Goal: Complete application form: Complete application form

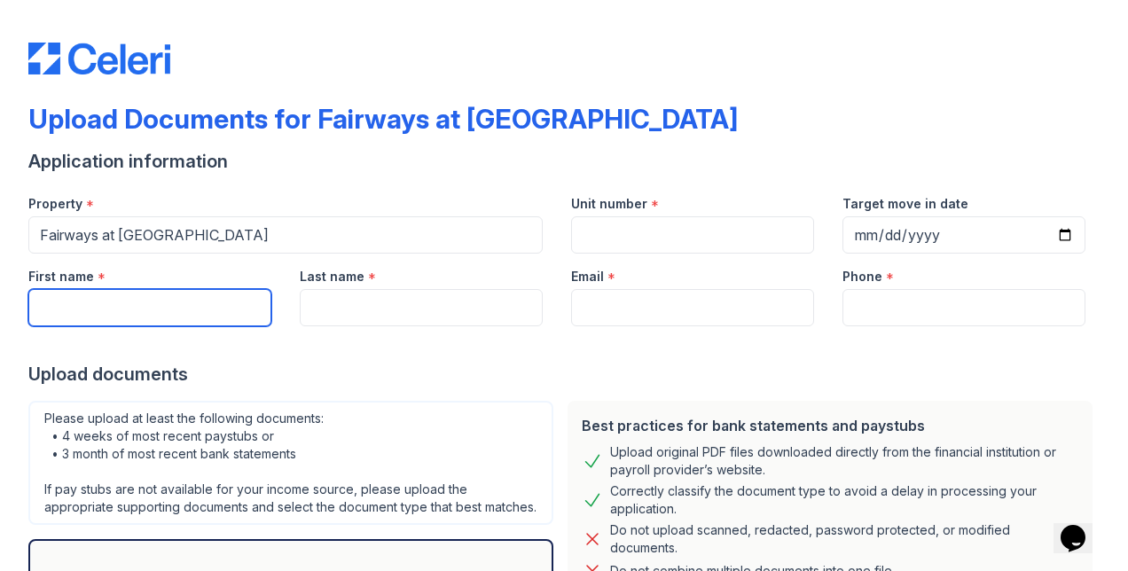
click at [232, 301] on input "First name" at bounding box center [149, 307] width 243 height 37
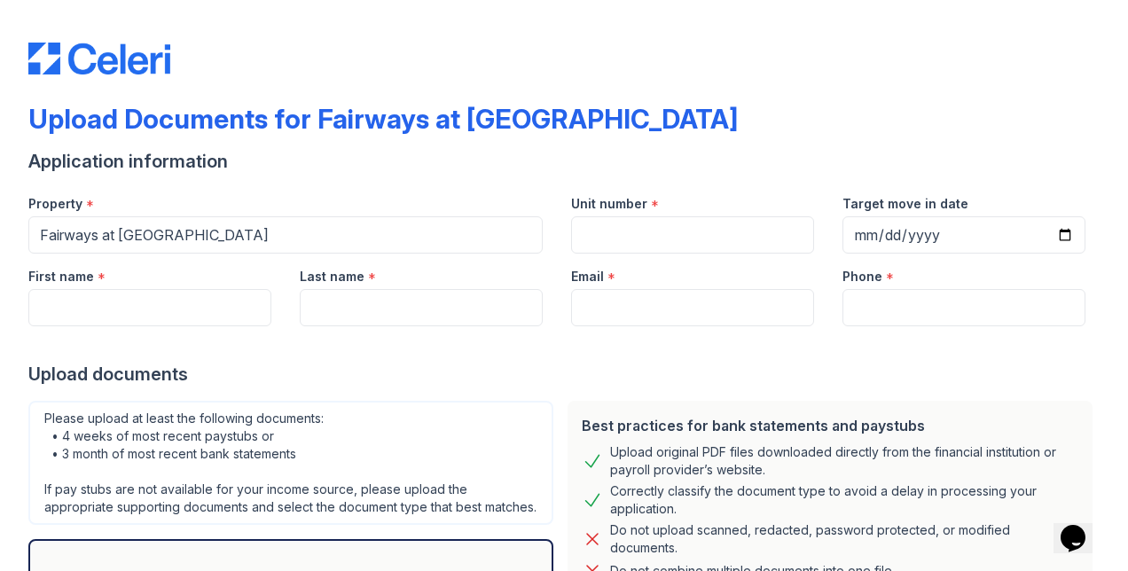
click at [530, 358] on div at bounding box center [563, 343] width 1071 height 35
click at [612, 235] on input "Unit number" at bounding box center [692, 234] width 243 height 37
click at [1056, 234] on input "Target move in date" at bounding box center [963, 234] width 243 height 37
type input "2025-10-06"
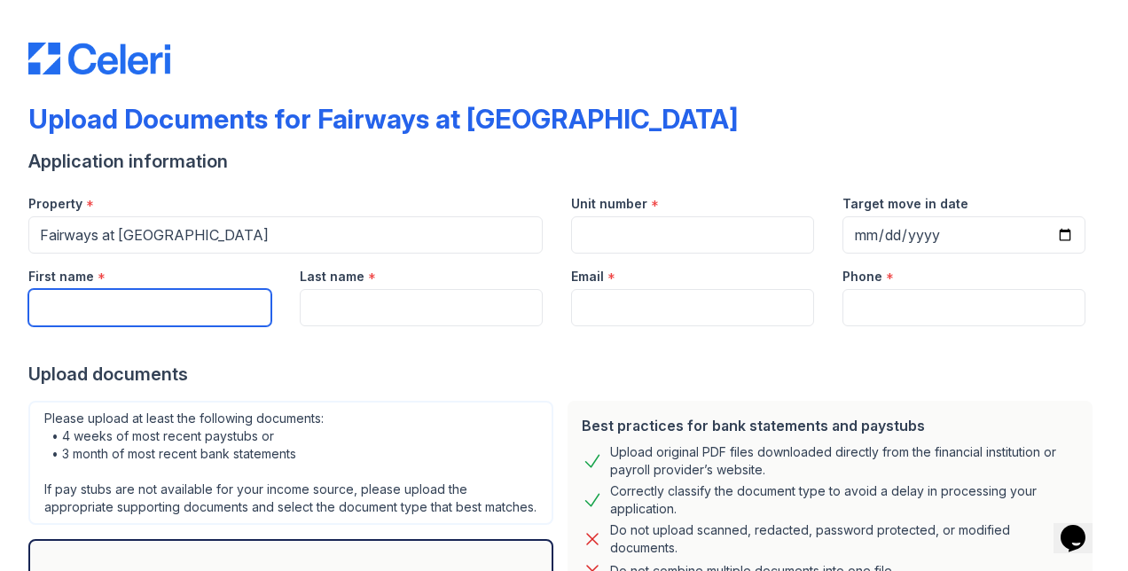
click at [113, 319] on input "First name" at bounding box center [149, 307] width 243 height 37
type input "Krishna Kumar"
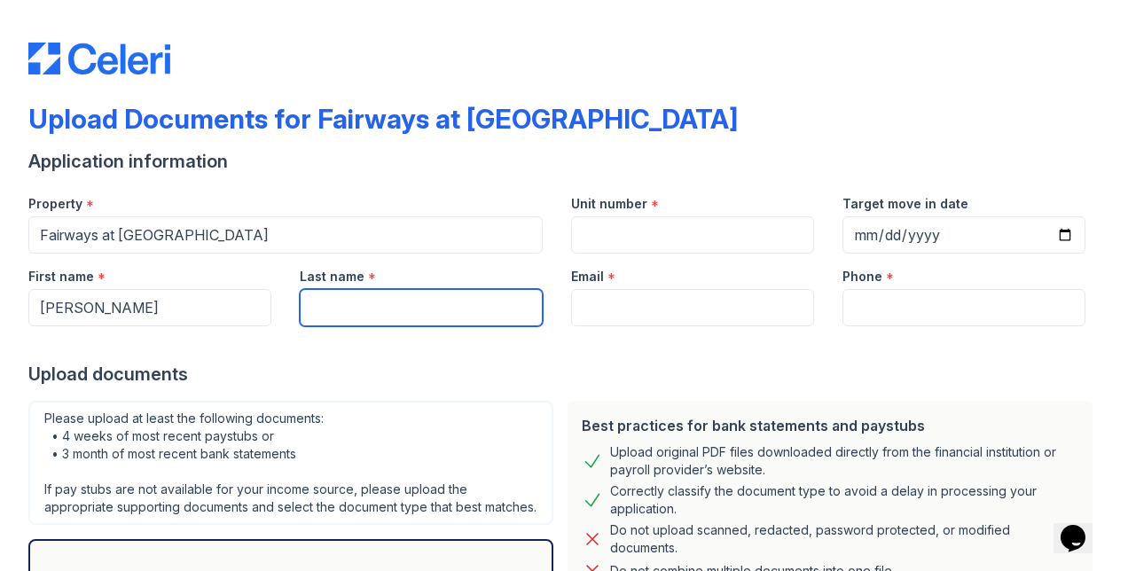
type input "[PERSON_NAME]"
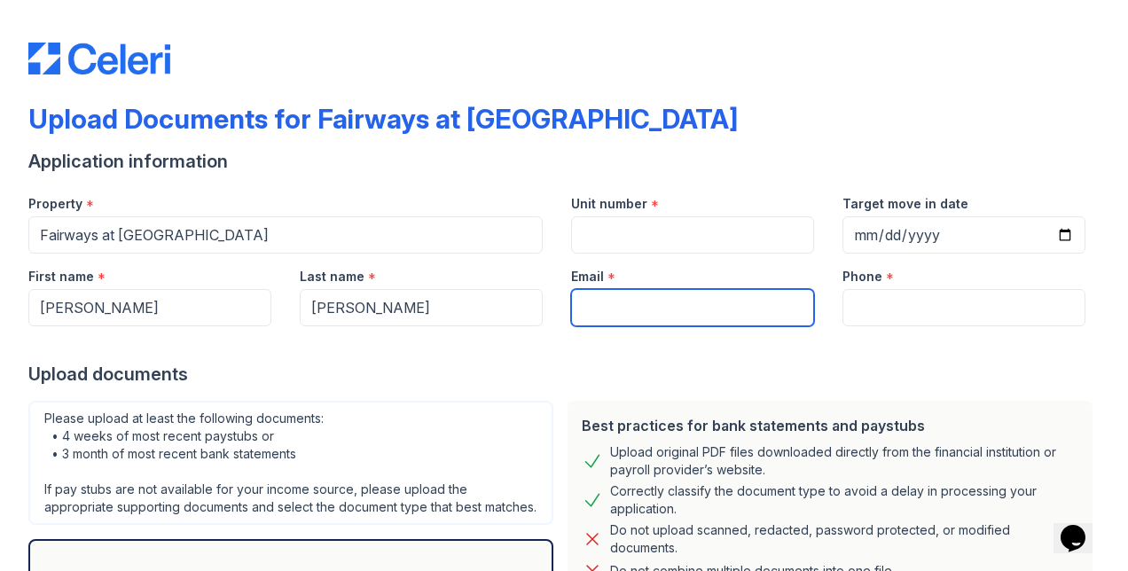
type input "ks.bits07@gmail.com"
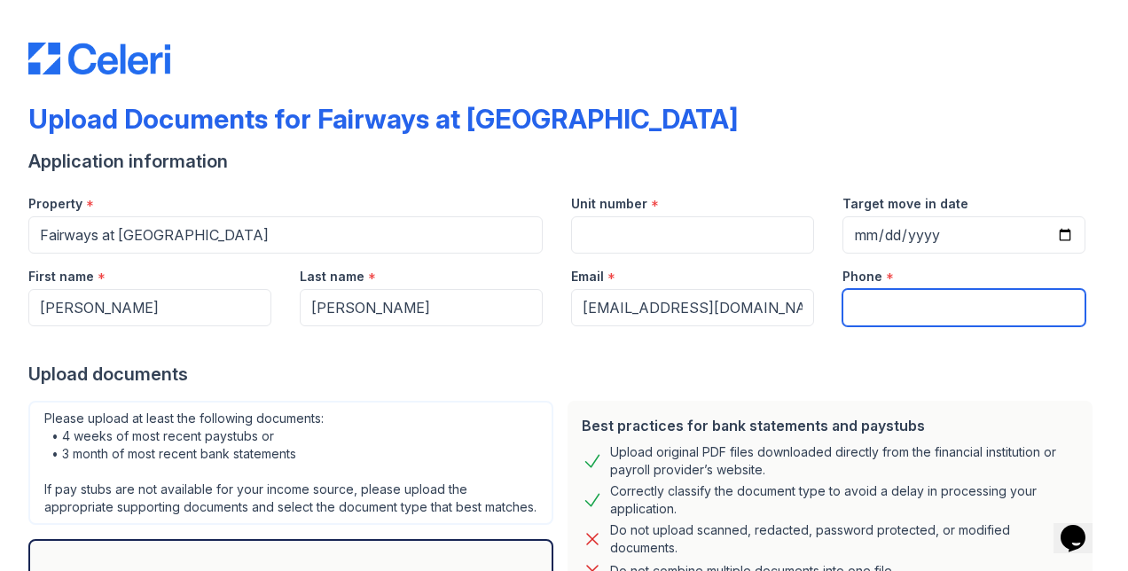
type input "4709893500"
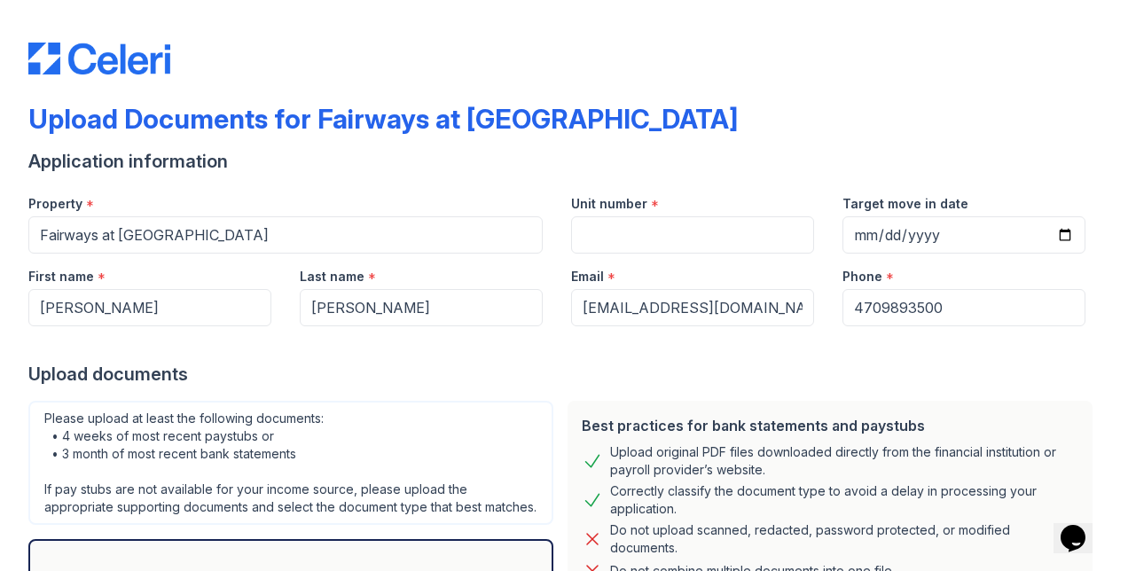
click at [562, 362] on div "Upload documents" at bounding box center [563, 374] width 1071 height 25
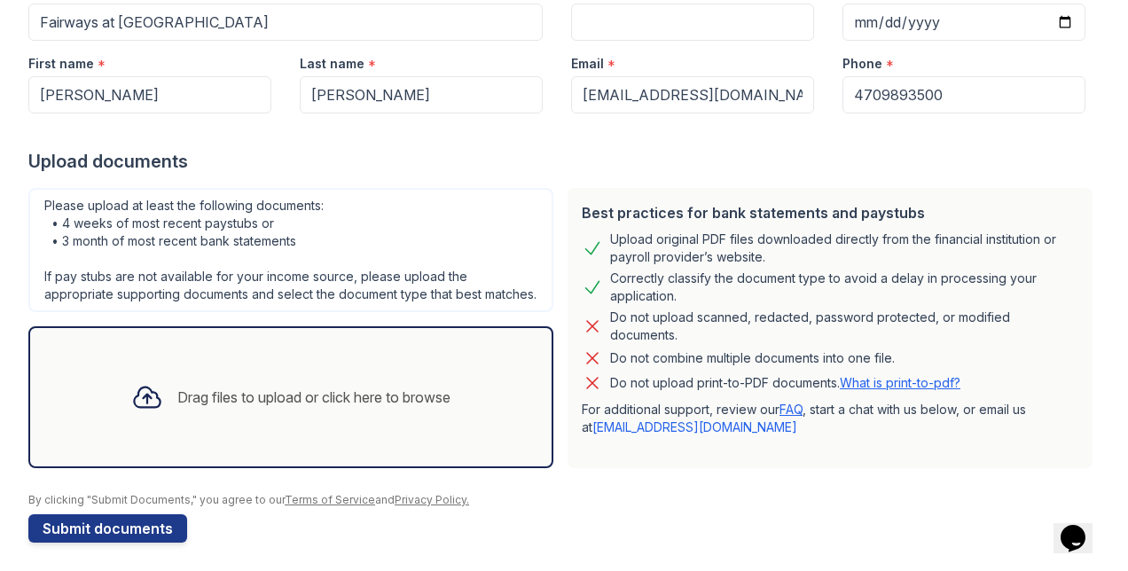
scroll to position [236, 0]
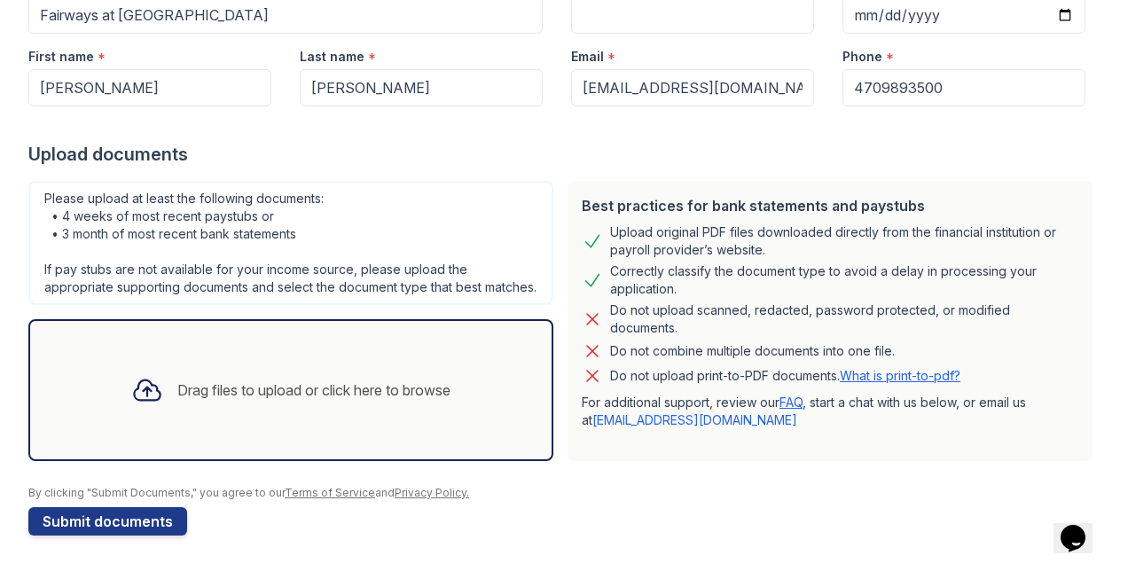
click at [261, 378] on div "Drag files to upload or click here to browse" at bounding box center [290, 390] width 347 height 60
click at [99, 515] on button "Submit documents" at bounding box center [107, 521] width 159 height 28
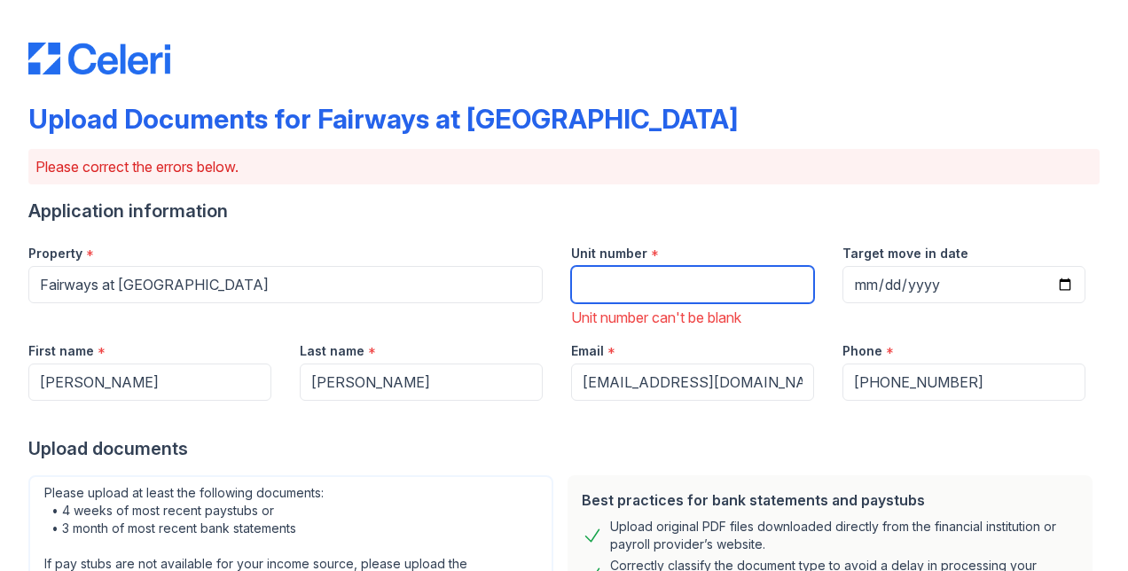
click at [663, 285] on input "Unit number" at bounding box center [692, 284] width 243 height 37
type input "1104"
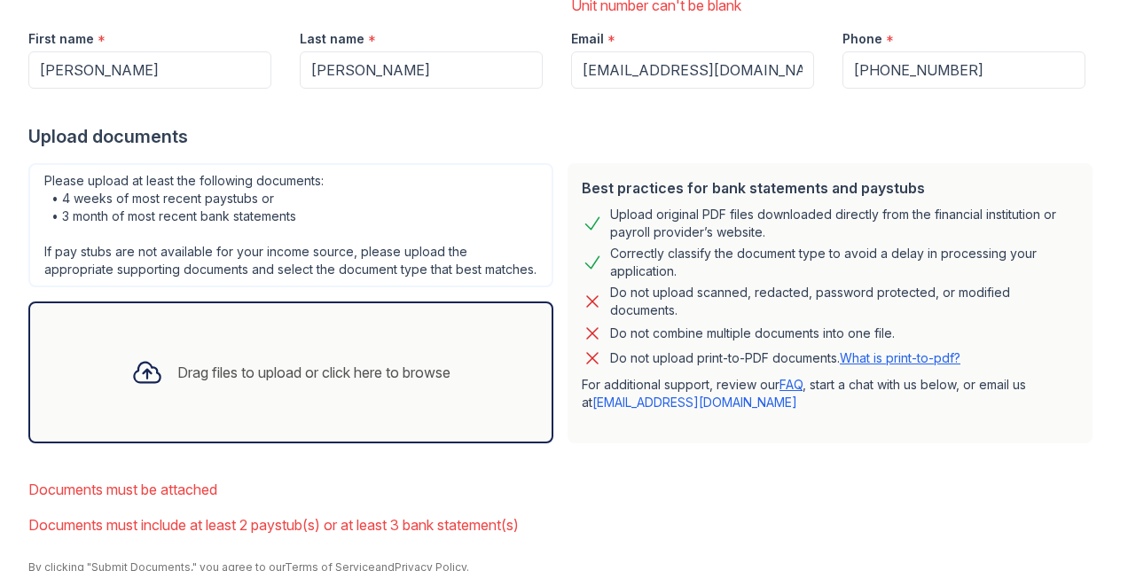
scroll to position [324, 0]
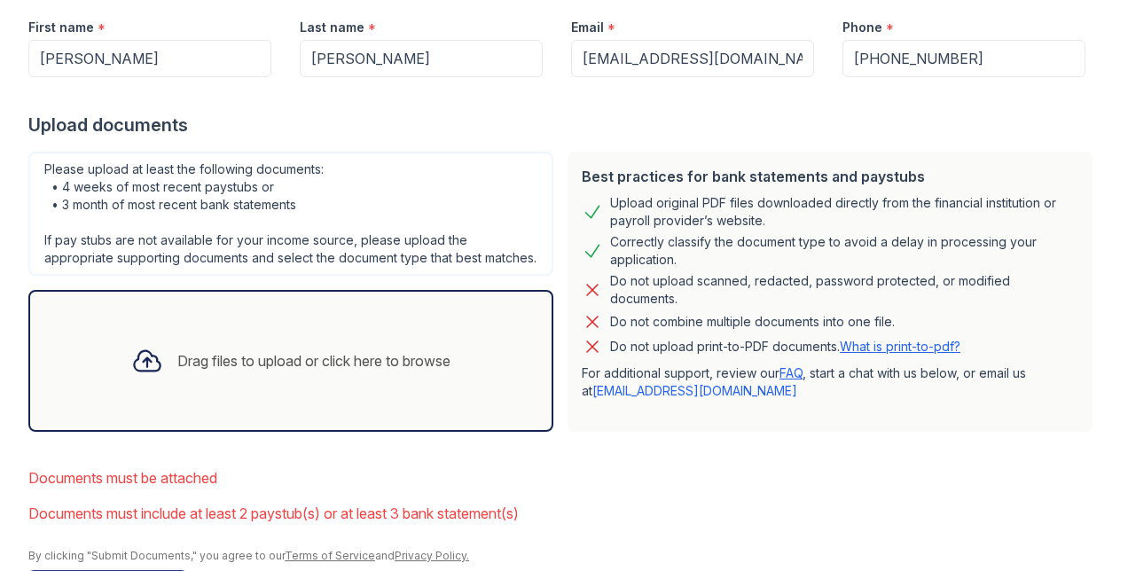
click at [204, 371] on div "Drag files to upload or click here to browse" at bounding box center [313, 360] width 273 height 21
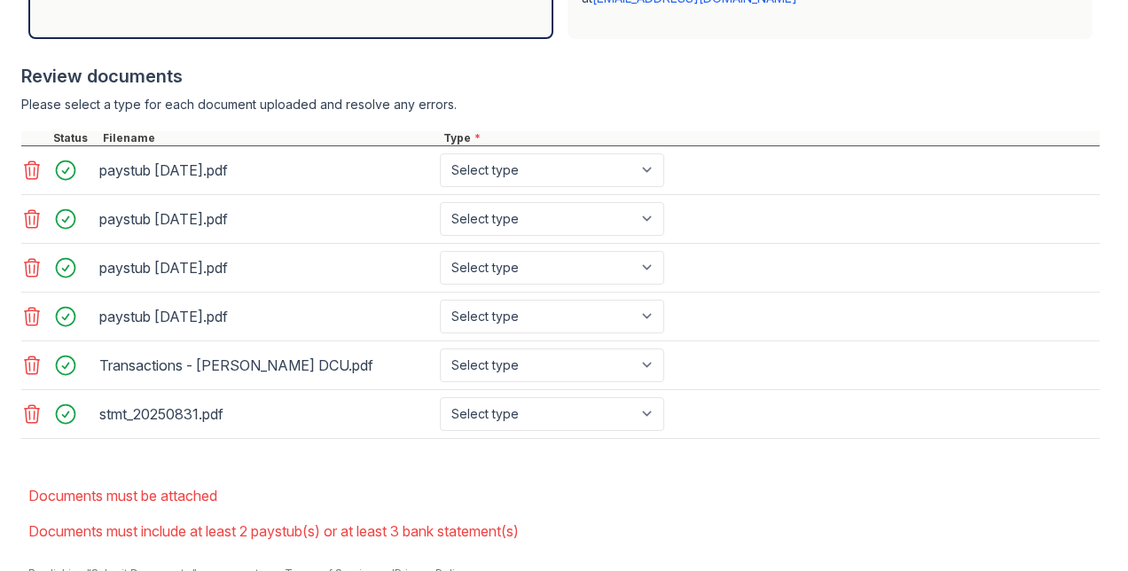
scroll to position [808, 0]
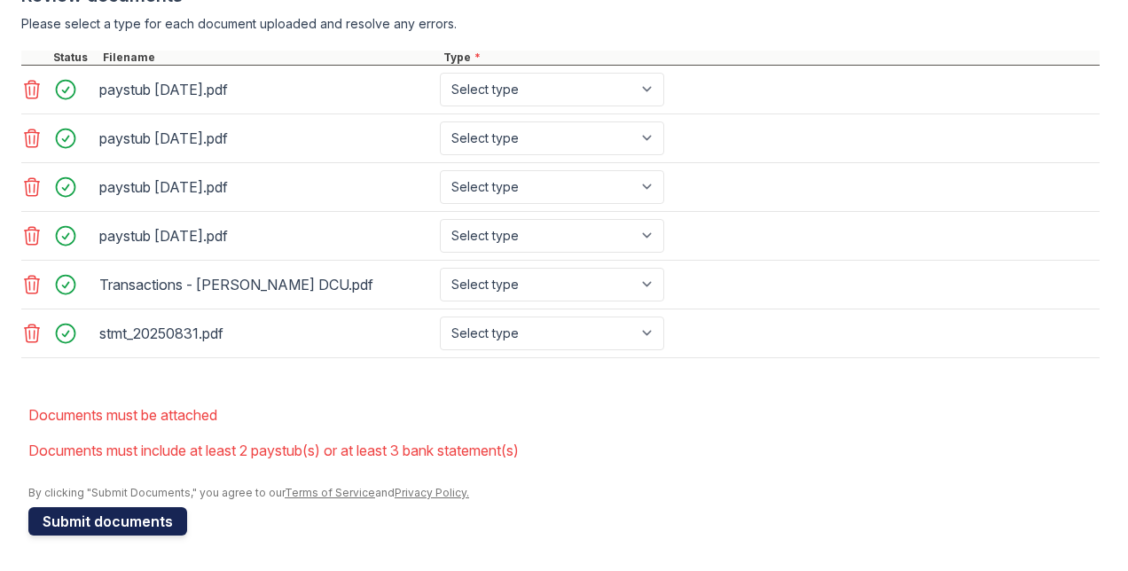
click at [168, 521] on button "Submit documents" at bounding box center [107, 521] width 159 height 28
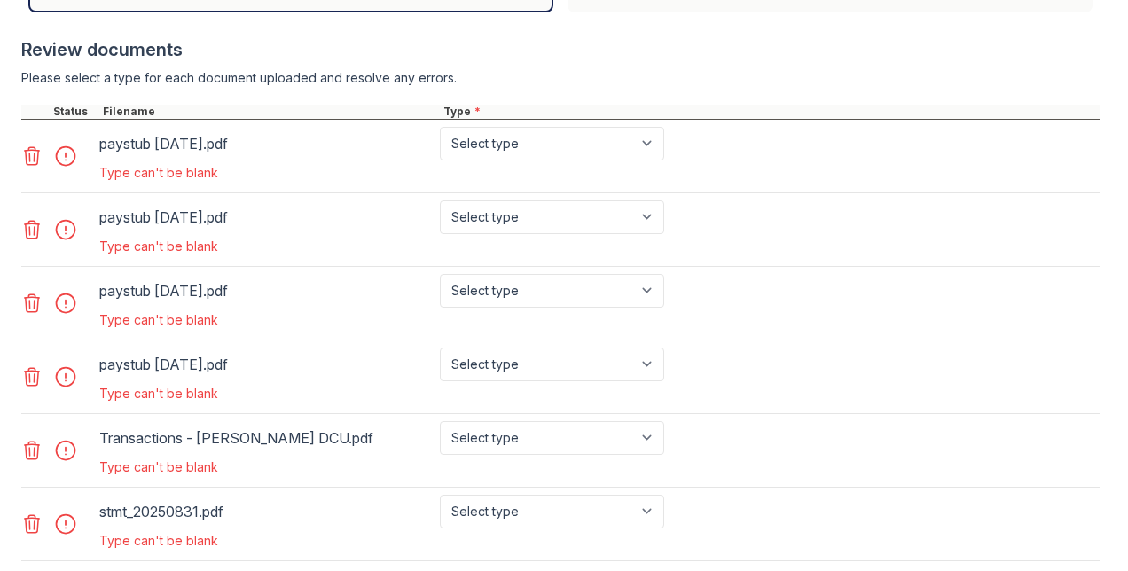
scroll to position [613, 0]
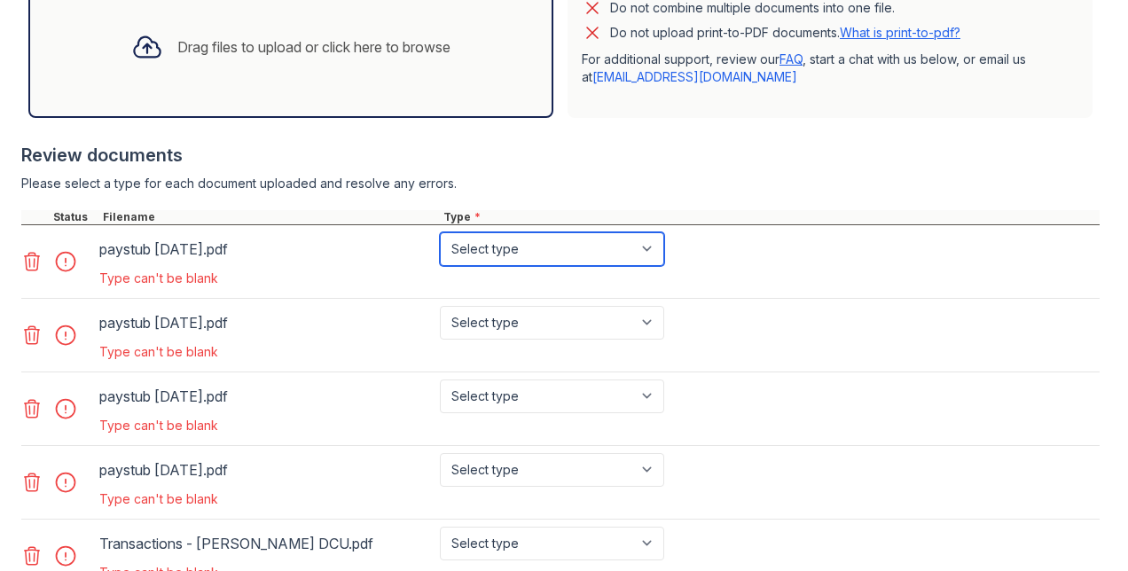
click at [647, 263] on select "Select type Paystub Bank Statement Offer Letter Tax Documents Benefit Award Let…" at bounding box center [552, 249] width 224 height 34
select select "paystub"
click at [440, 247] on select "Select type Paystub Bank Statement Offer Letter Tax Documents Benefit Award Let…" at bounding box center [552, 249] width 224 height 34
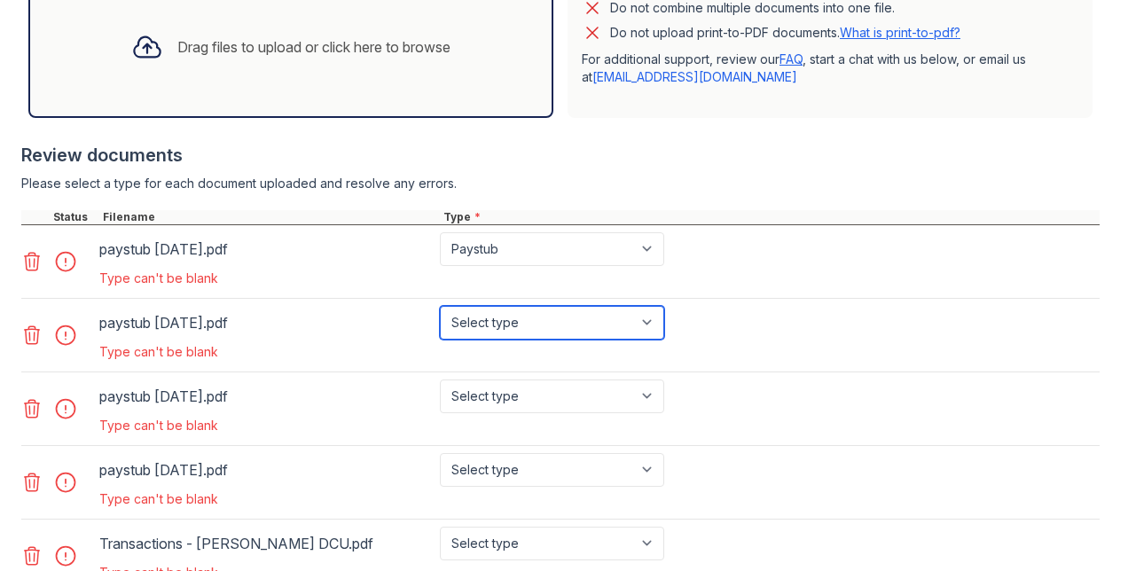
click at [512, 333] on select "Select type Paystub Bank Statement Offer Letter Tax Documents Benefit Award Let…" at bounding box center [552, 323] width 224 height 34
select select "paystub"
click at [440, 320] on select "Select type Paystub Bank Statement Offer Letter Tax Documents Benefit Award Let…" at bounding box center [552, 323] width 224 height 34
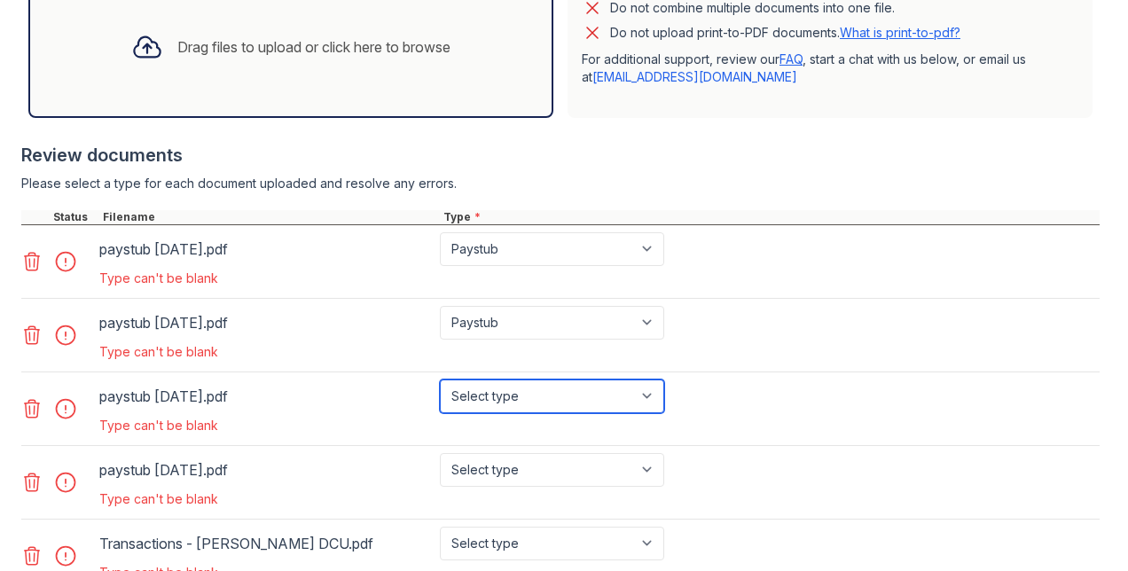
click at [507, 413] on select "Select type Paystub Bank Statement Offer Letter Tax Documents Benefit Award Let…" at bounding box center [552, 396] width 224 height 34
select select "paystub"
click at [440, 393] on select "Select type Paystub Bank Statement Offer Letter Tax Documents Benefit Award Let…" at bounding box center [552, 396] width 224 height 34
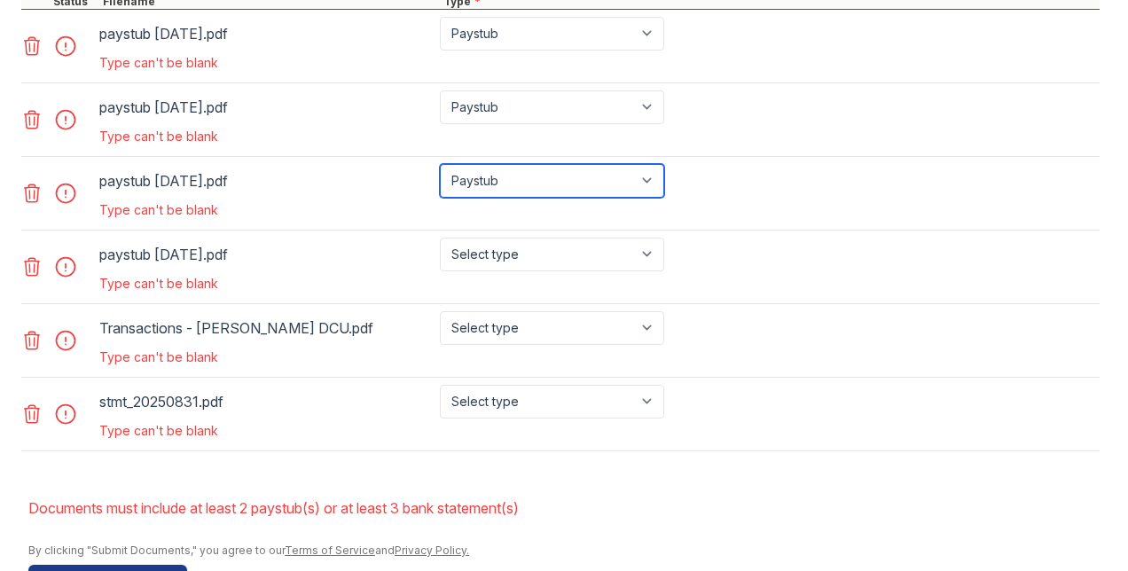
scroll to position [852, 0]
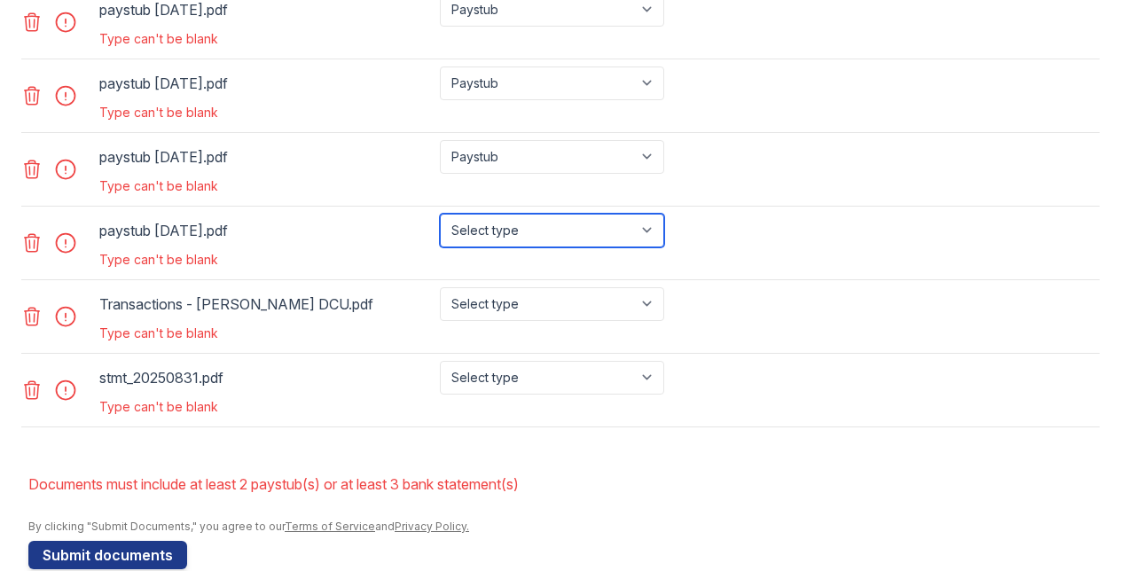
click at [576, 246] on select "Select type Paystub Bank Statement Offer Letter Tax Documents Benefit Award Let…" at bounding box center [552, 231] width 224 height 34
select select "paystub"
click at [440, 226] on select "Select type Paystub Bank Statement Offer Letter Tax Documents Benefit Award Let…" at bounding box center [552, 231] width 224 height 34
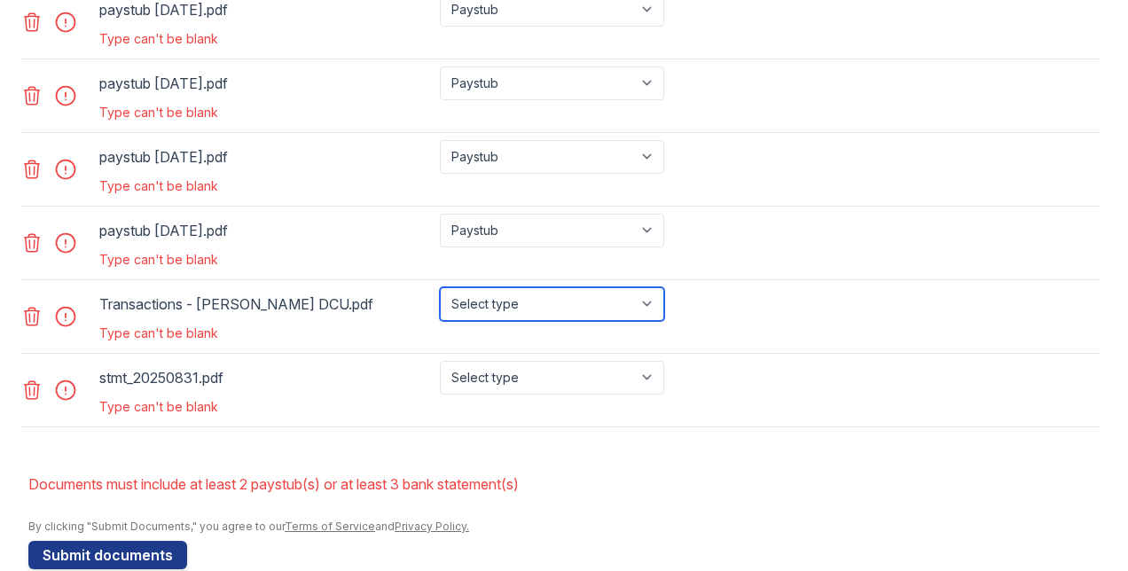
click at [514, 321] on select "Select type Paystub Bank Statement Offer Letter Tax Documents Benefit Award Let…" at bounding box center [552, 304] width 224 height 34
select select "paystub"
click at [440, 299] on select "Select type Paystub Bank Statement Offer Letter Tax Documents Benefit Award Let…" at bounding box center [552, 304] width 224 height 34
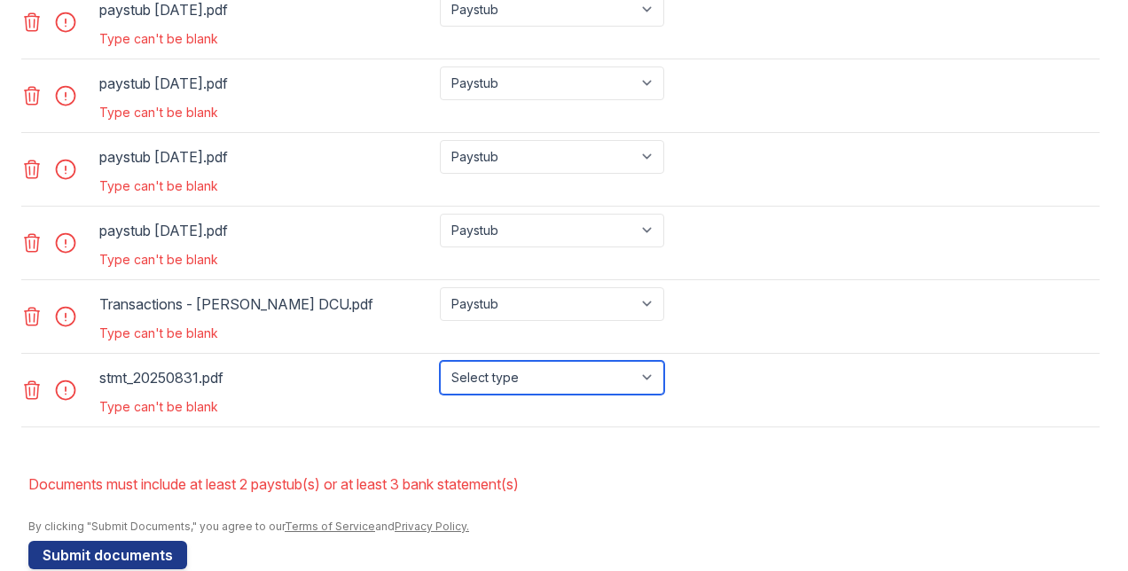
click at [513, 388] on select "Select type Paystub Bank Statement Offer Letter Tax Documents Benefit Award Let…" at bounding box center [552, 378] width 224 height 34
select select "bank_statement"
click at [440, 371] on select "Select type Paystub Bank Statement Offer Letter Tax Documents Benefit Award Let…" at bounding box center [552, 378] width 224 height 34
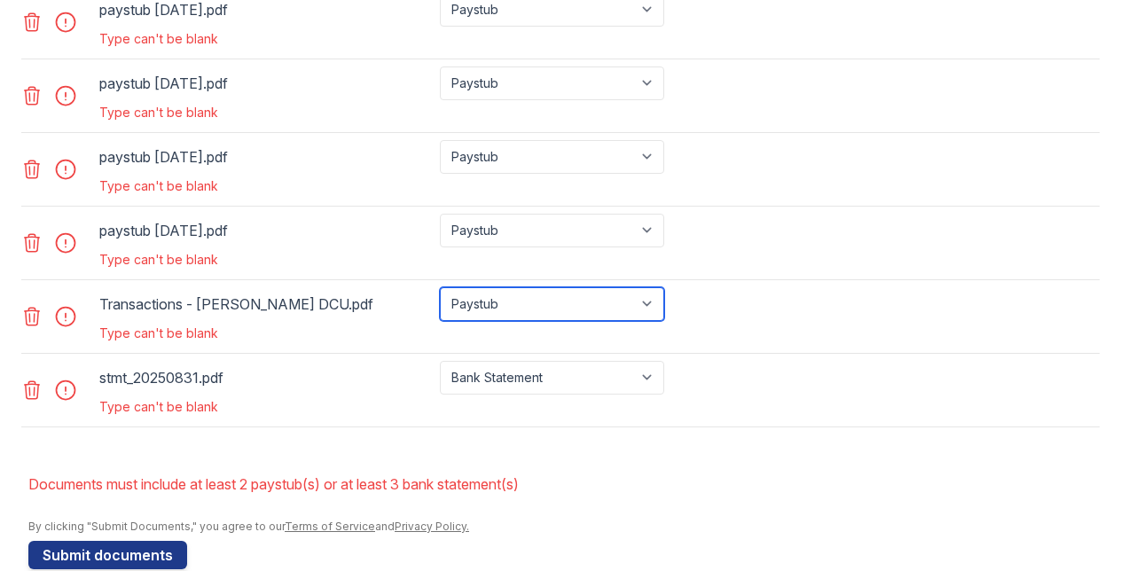
click at [534, 303] on select "Select type Paystub Bank Statement Offer Letter Tax Documents Benefit Award Let…" at bounding box center [552, 304] width 224 height 34
select select "bank_statement"
click at [440, 299] on select "Select type Paystub Bank Statement Offer Letter Tax Documents Benefit Award Let…" at bounding box center [552, 304] width 224 height 34
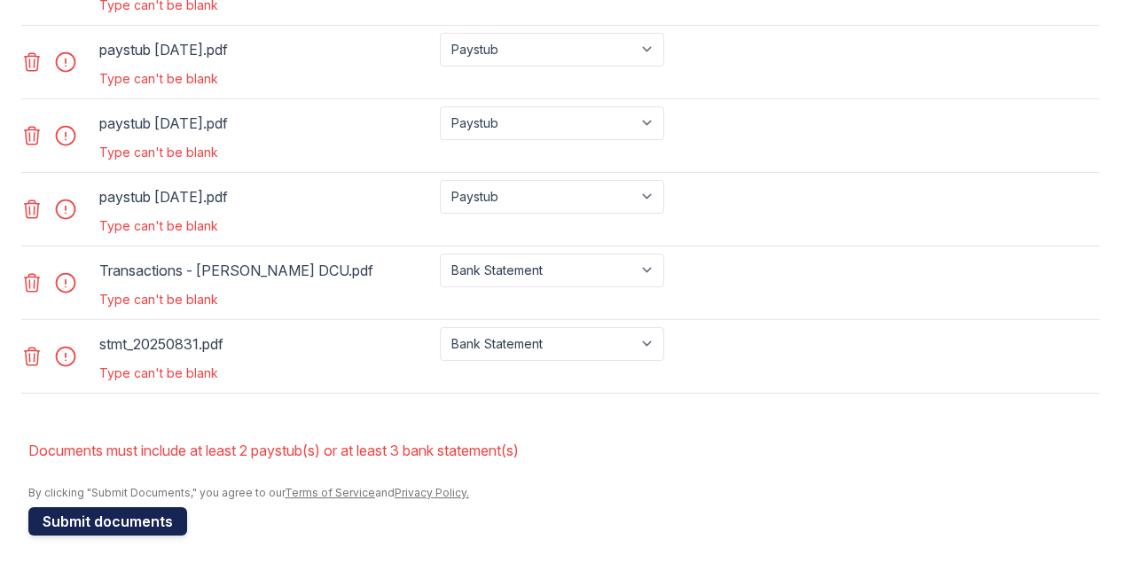
click at [112, 519] on button "Submit documents" at bounding box center [107, 521] width 159 height 28
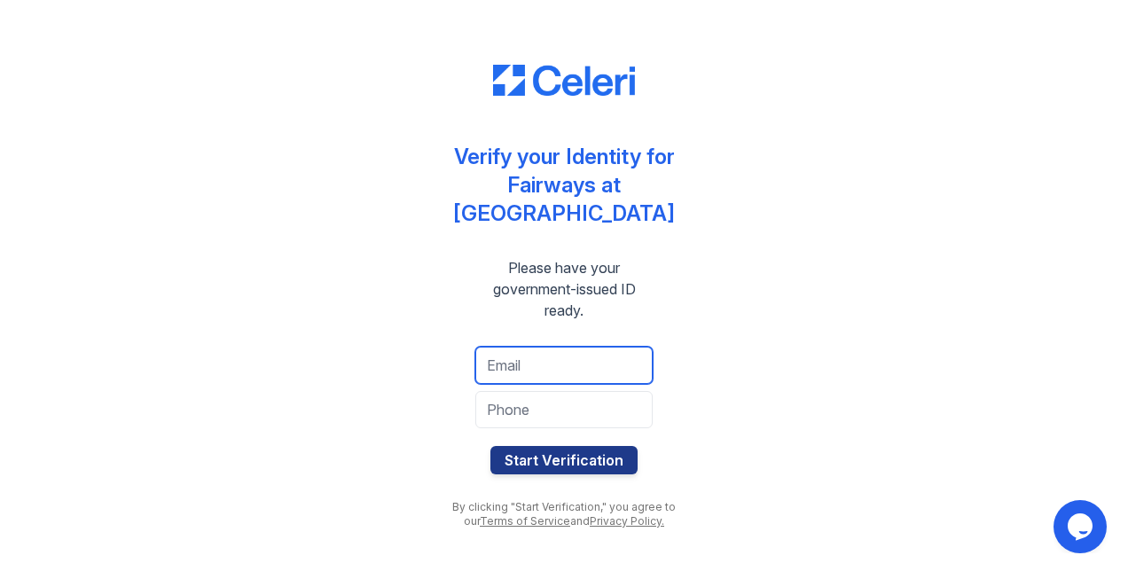
click at [555, 363] on input "email" at bounding box center [563, 365] width 177 height 37
type input "ks.bits07@gmail.com"
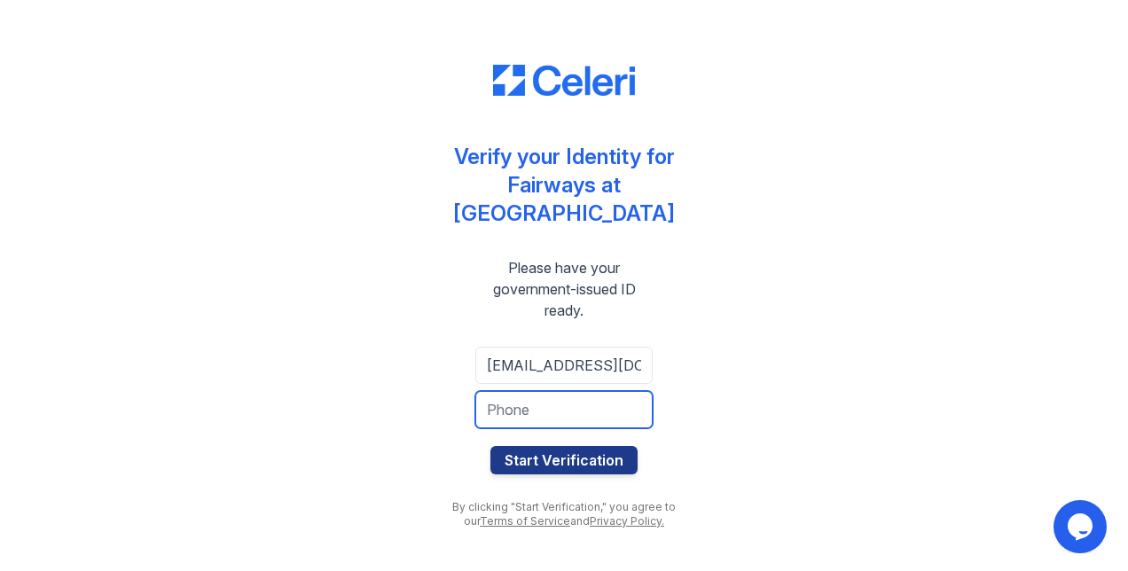
type input "+14709893500"
click at [754, 384] on div "Verify your Identity for Fairways at Cranford Please have your government-issue…" at bounding box center [563, 285] width 1071 height 571
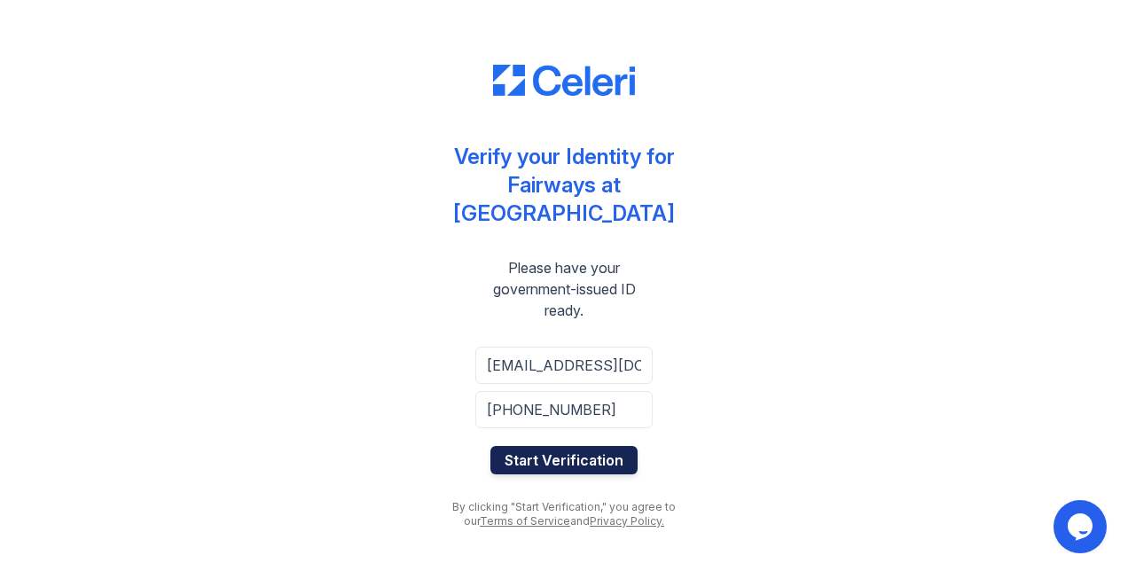
click at [573, 452] on button "Start Verification" at bounding box center [563, 460] width 147 height 28
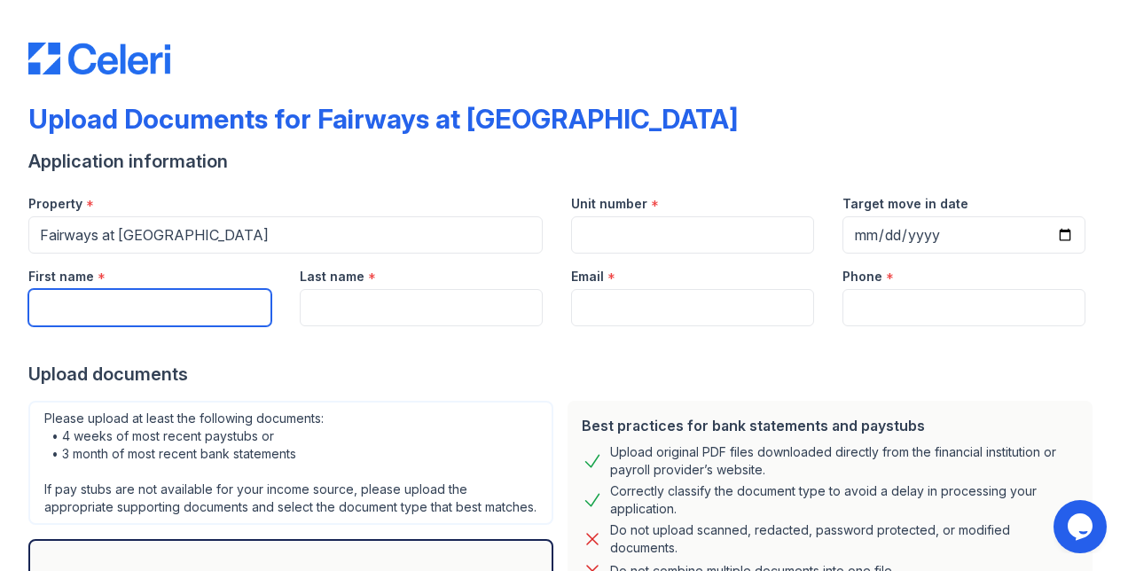
click at [133, 303] on input "First name" at bounding box center [149, 307] width 243 height 37
type input "[PERSON_NAME]"
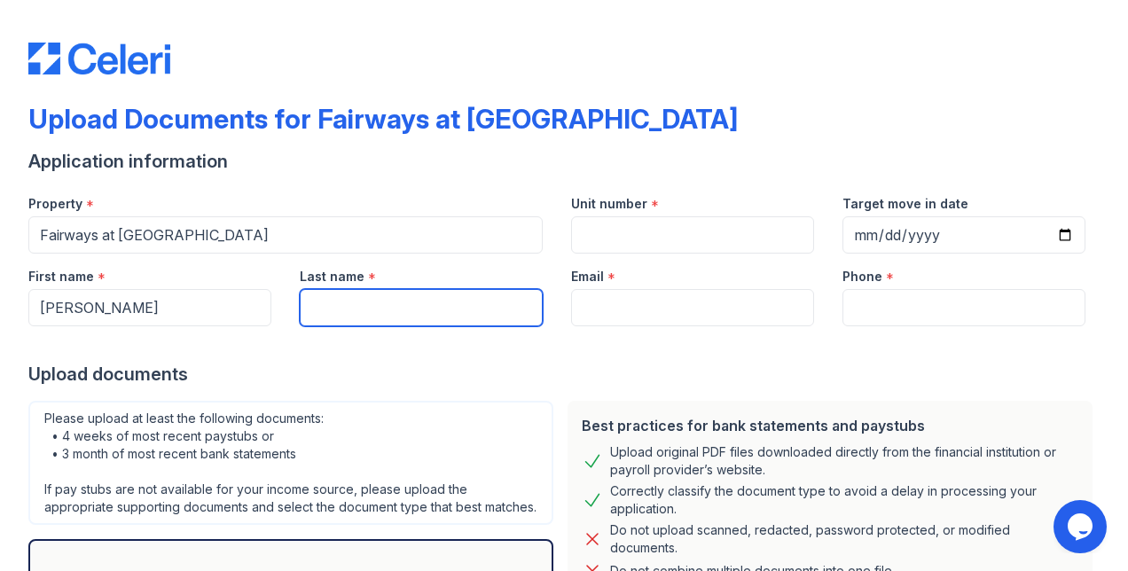
click at [397, 296] on input "Last name" at bounding box center [421, 307] width 243 height 37
type input "[PERSON_NAME]"
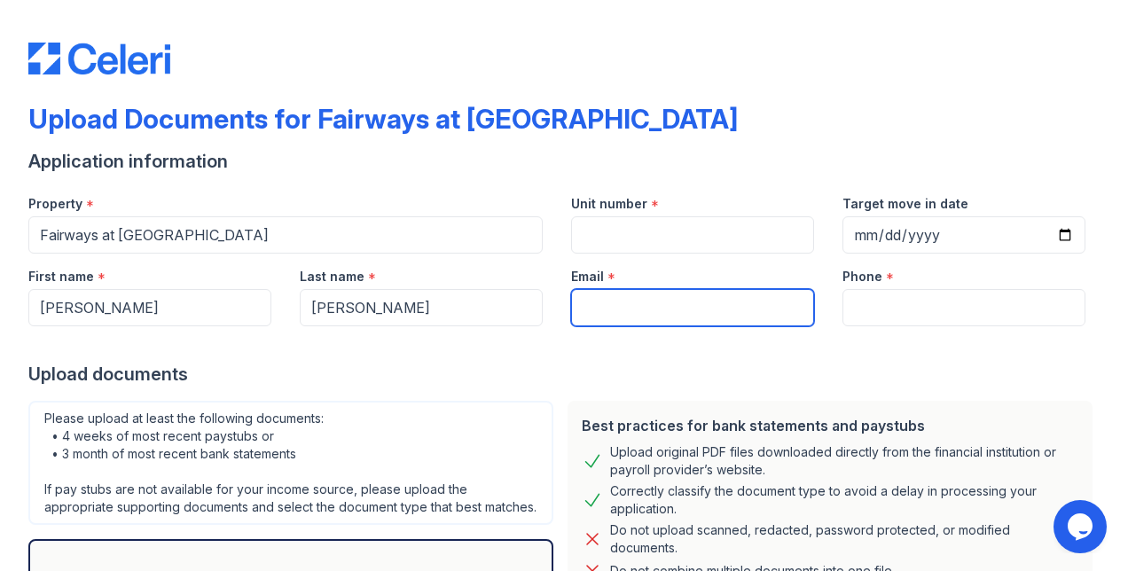
click at [610, 309] on input "Email" at bounding box center [692, 307] width 243 height 37
type input "[PERSON_NAME][EMAIL_ADDRESS][PERSON_NAME][DOMAIN_NAME]"
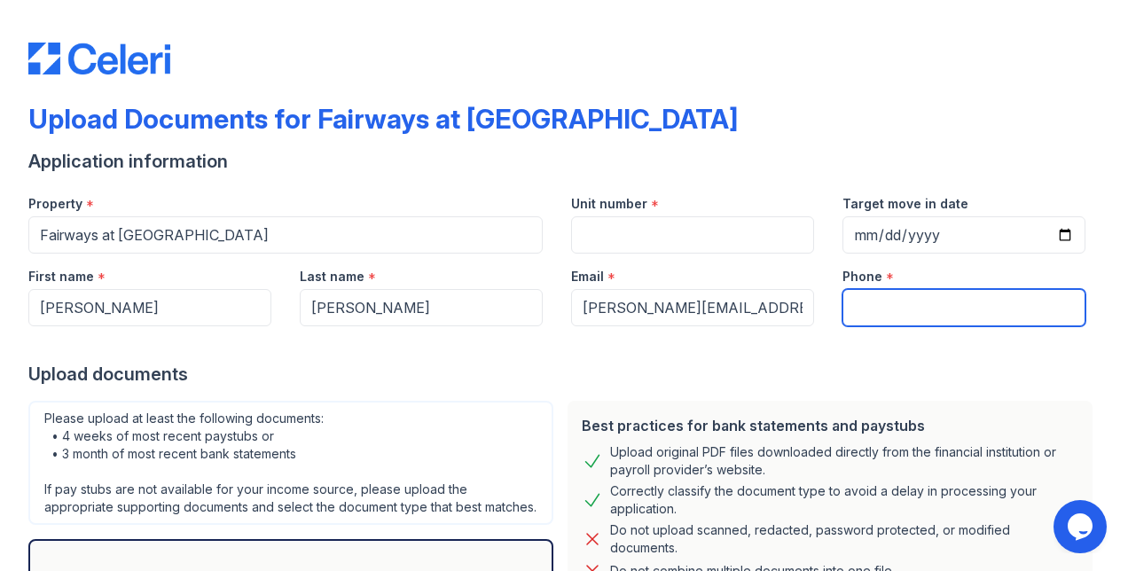
click at [950, 303] on input "Phone" at bounding box center [963, 307] width 243 height 37
type input "9809395547"
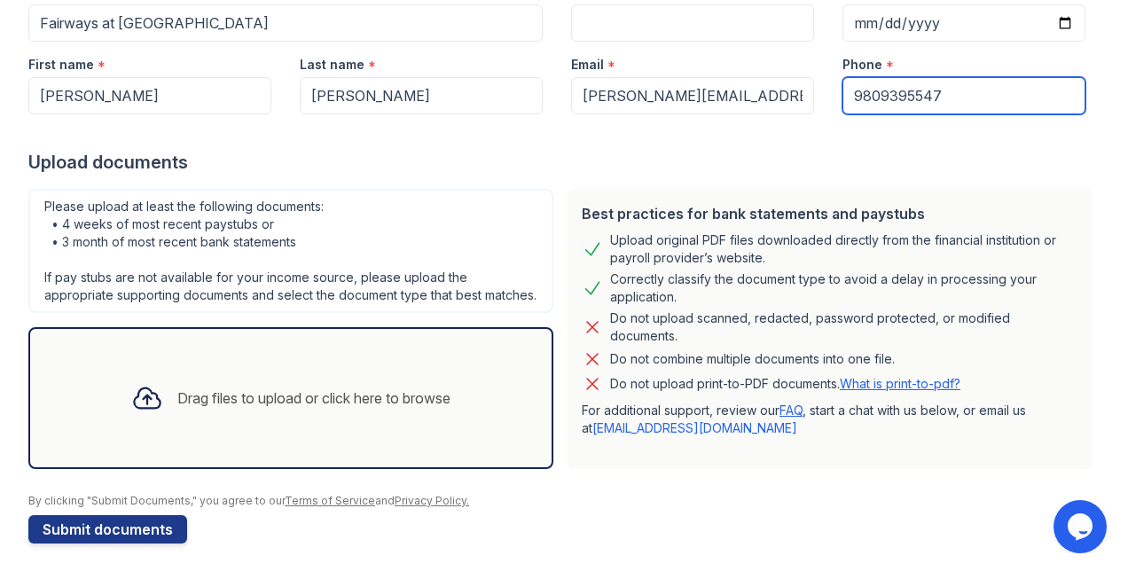
scroll to position [236, 0]
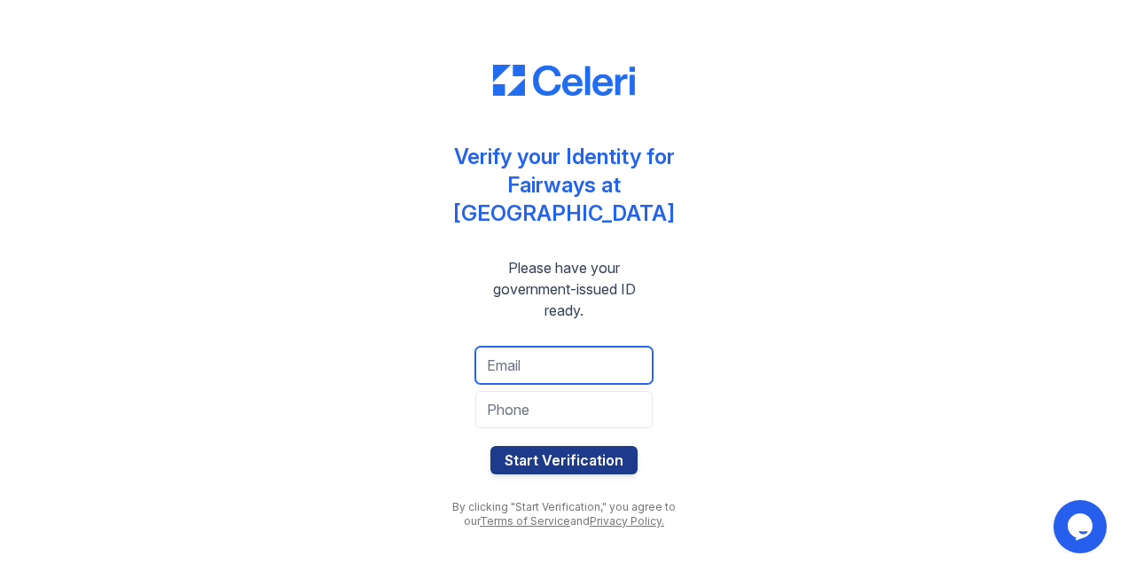
click at [603, 355] on input "email" at bounding box center [563, 365] width 177 height 37
type input "[PERSON_NAME][EMAIL_ADDRESS][PERSON_NAME][DOMAIN_NAME]"
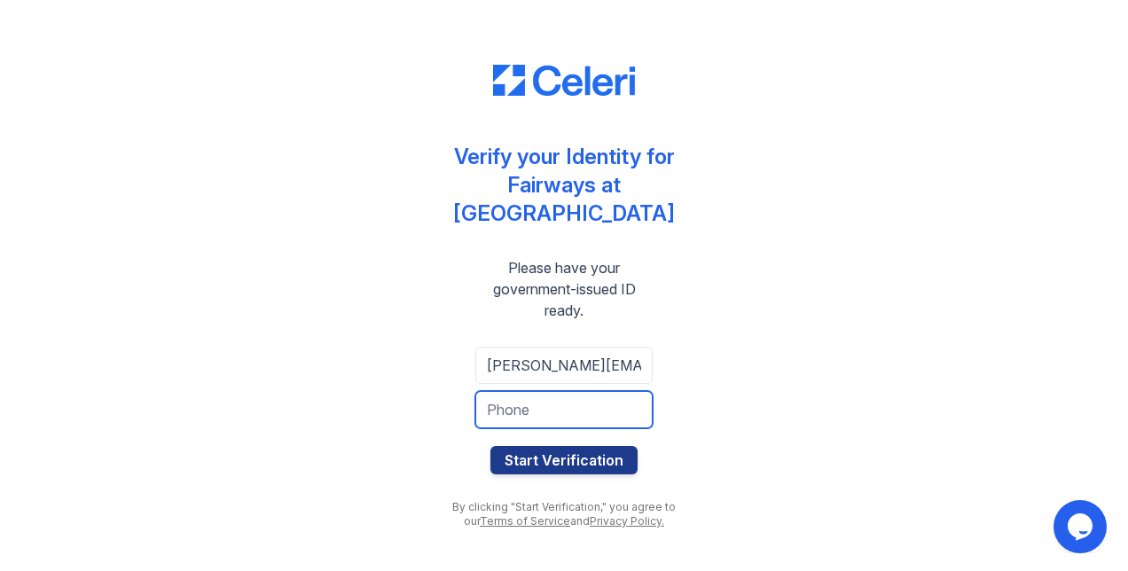
click at [534, 401] on input "tel" at bounding box center [563, 409] width 177 height 37
type input "9809395547"
click at [746, 358] on div "Verify your Identity for Fairways at [GEOGRAPHIC_DATA] Please have your governm…" at bounding box center [563, 285] width 1071 height 571
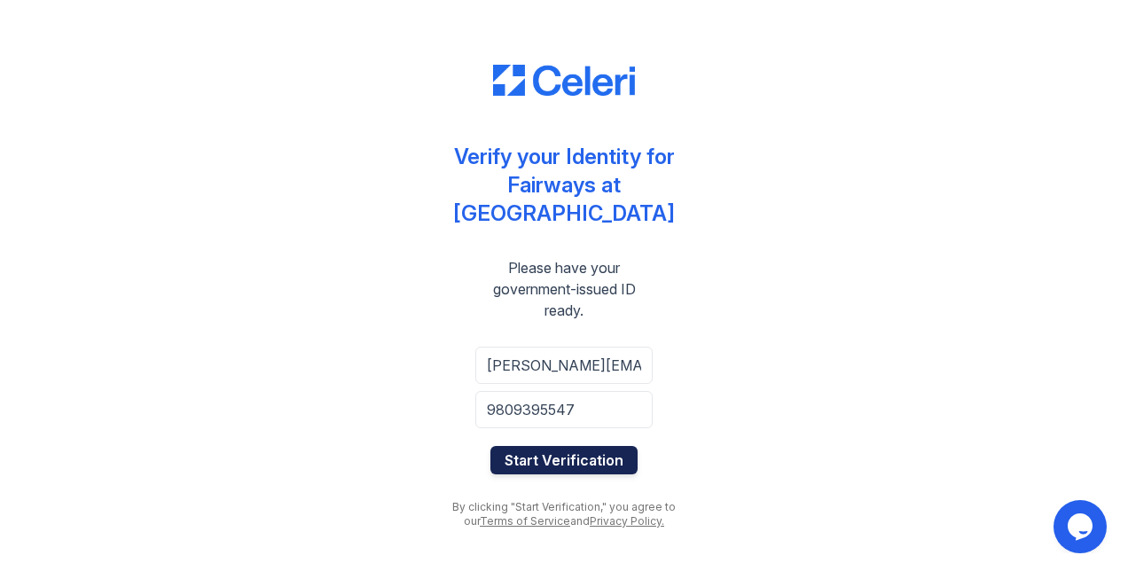
click at [562, 452] on button "Start Verification" at bounding box center [563, 460] width 147 height 28
